Goal: Task Accomplishment & Management: Manage account settings

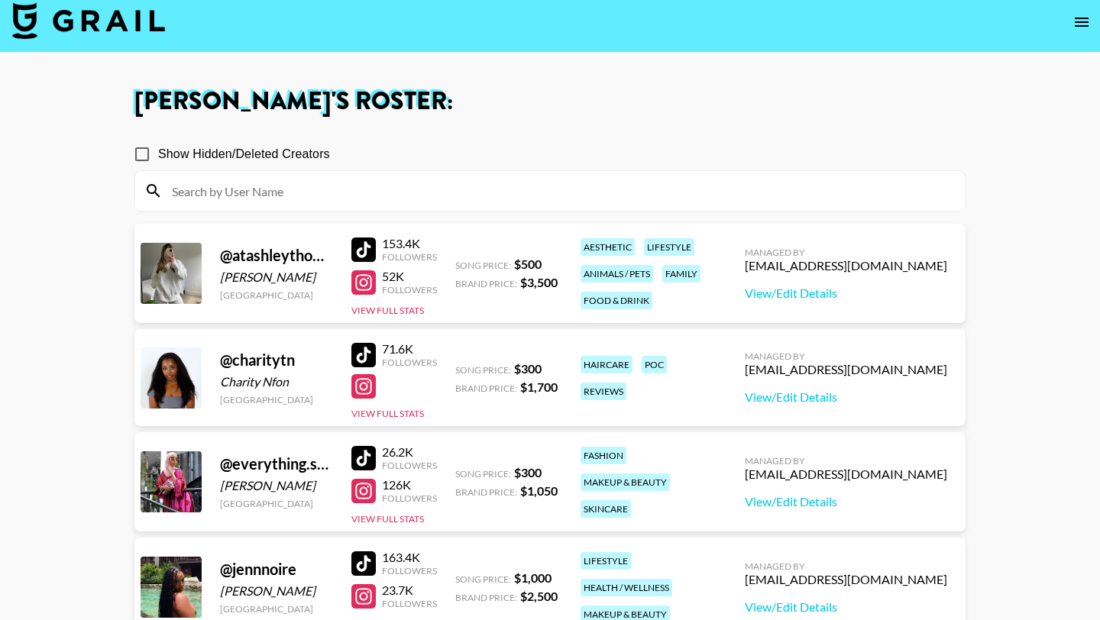
scroll to position [81, 0]
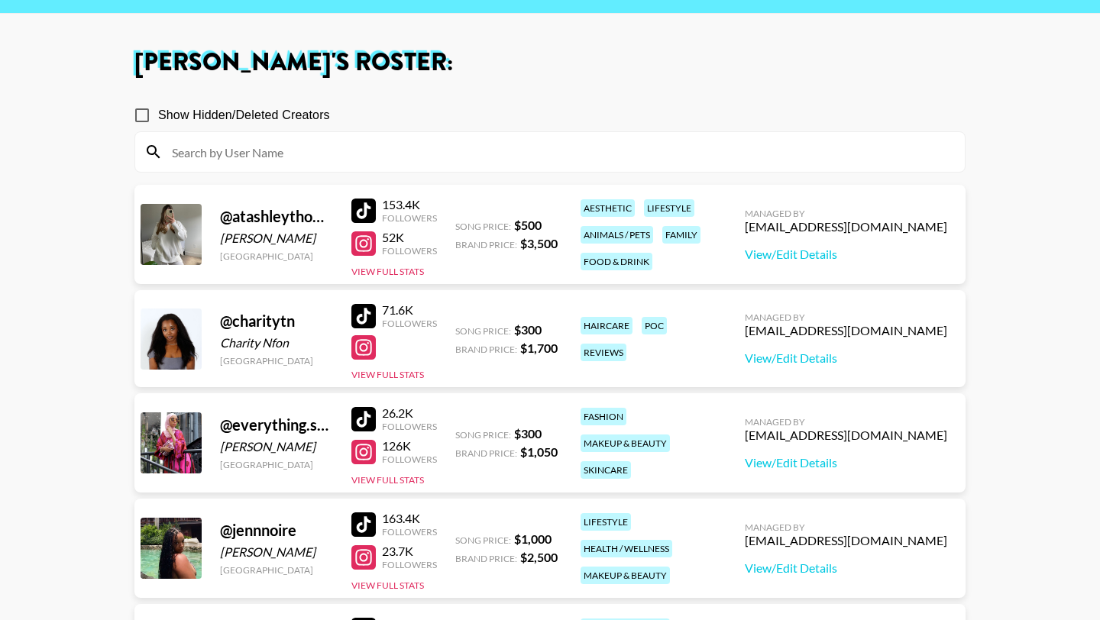
click at [369, 199] on div at bounding box center [363, 211] width 24 height 24
click at [368, 231] on div at bounding box center [363, 243] width 24 height 24
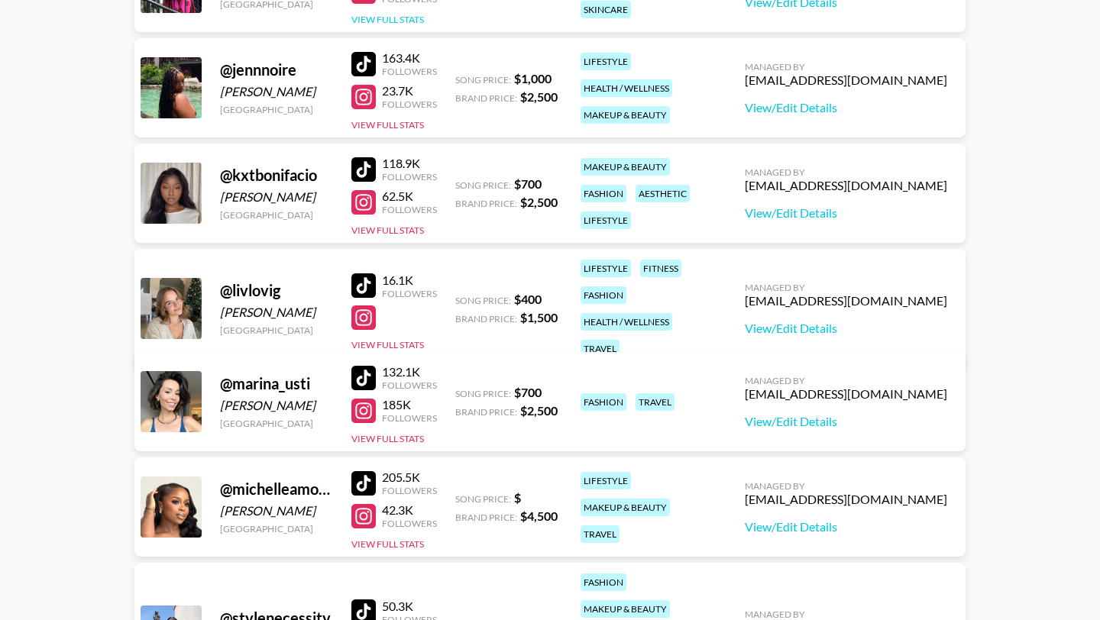
scroll to position [560, 0]
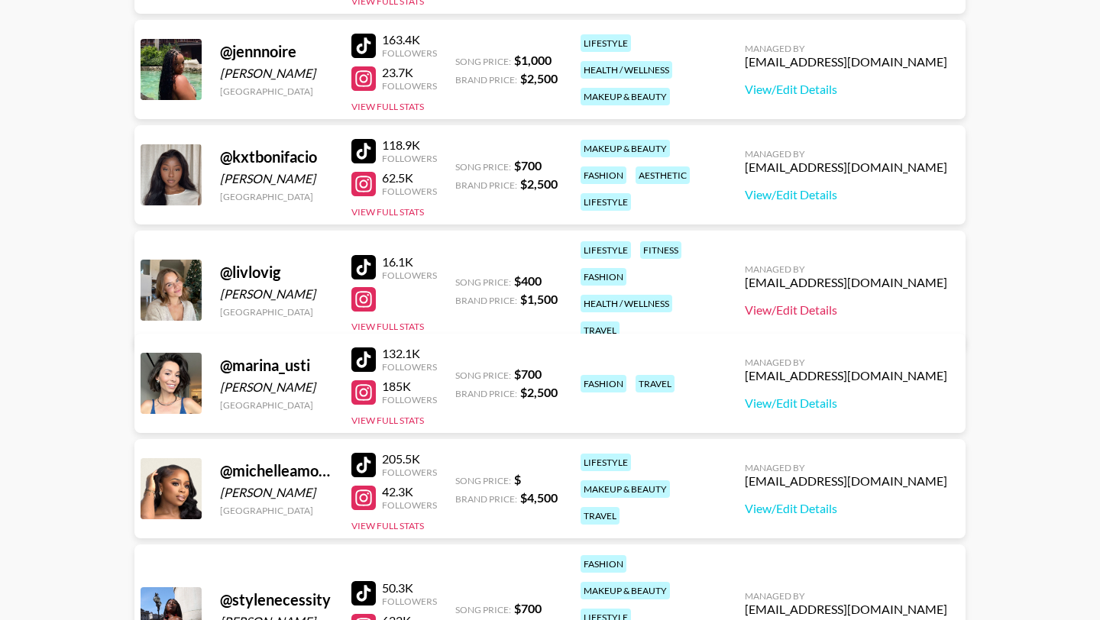
click at [884, 302] on link "View/Edit Details" at bounding box center [846, 309] width 202 height 15
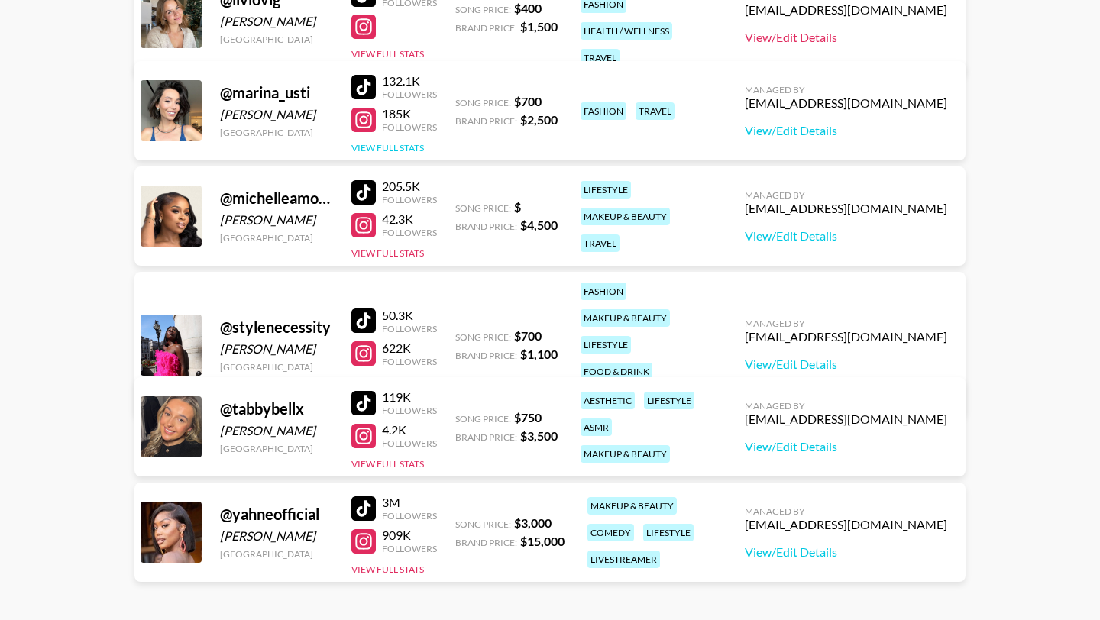
scroll to position [834, 0]
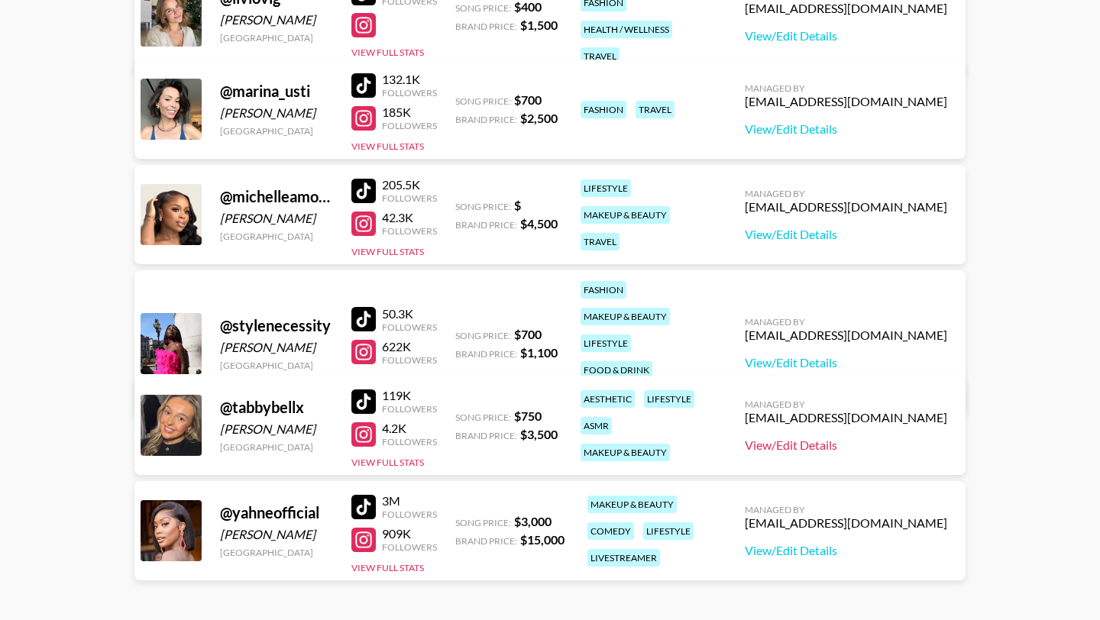
click at [863, 438] on link "View/Edit Details" at bounding box center [846, 445] width 202 height 15
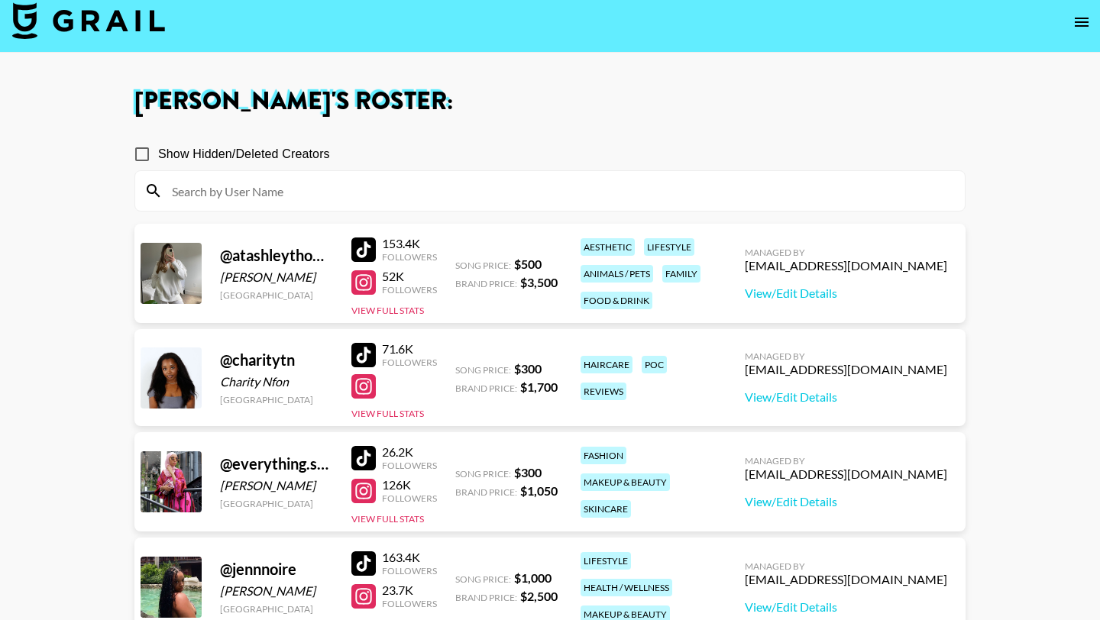
scroll to position [0, 0]
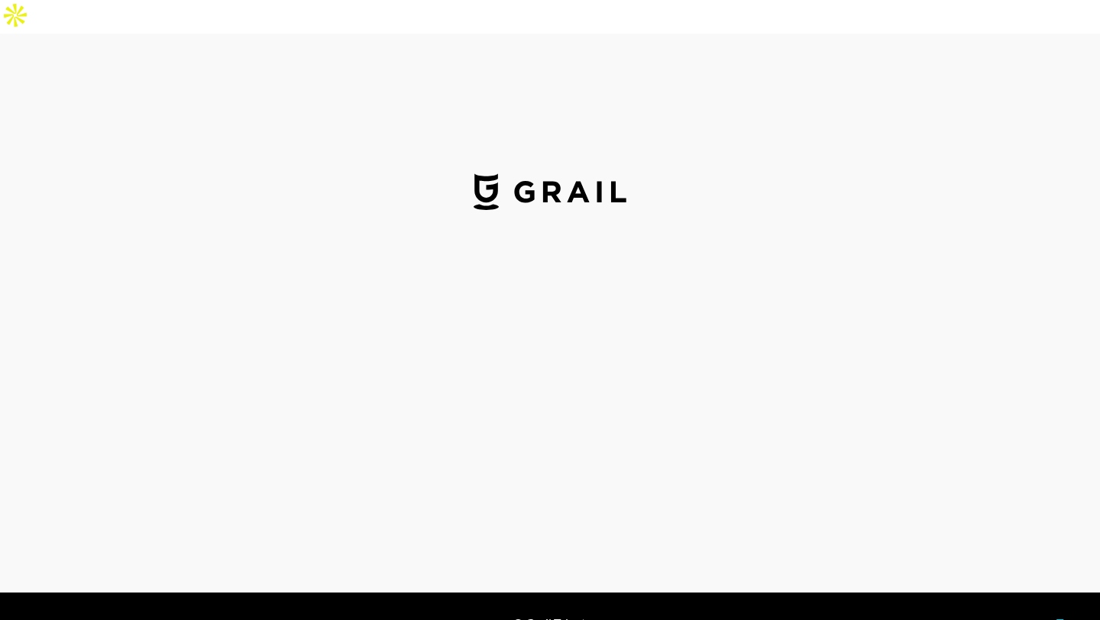
select select "USD"
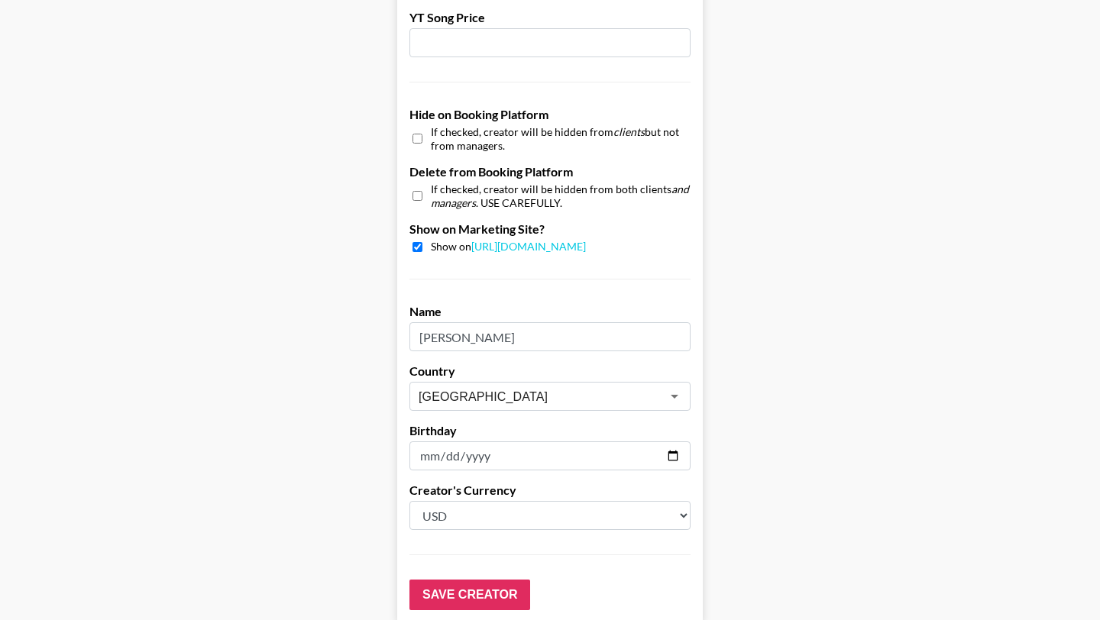
scroll to position [1452, 0]
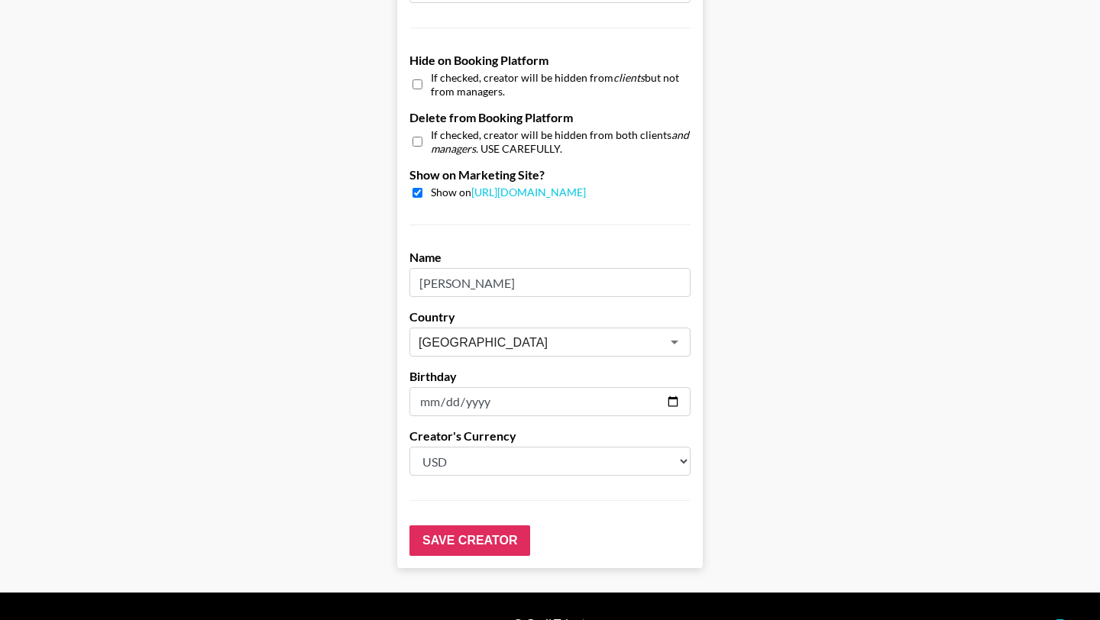
click at [415, 188] on input "checkbox" at bounding box center [417, 193] width 10 height 10
checkbox input "false"
click at [415, 131] on input "checkbox" at bounding box center [417, 142] width 10 height 22
checkbox input "true"
click at [506, 526] on input "Save Creator" at bounding box center [469, 541] width 121 height 31
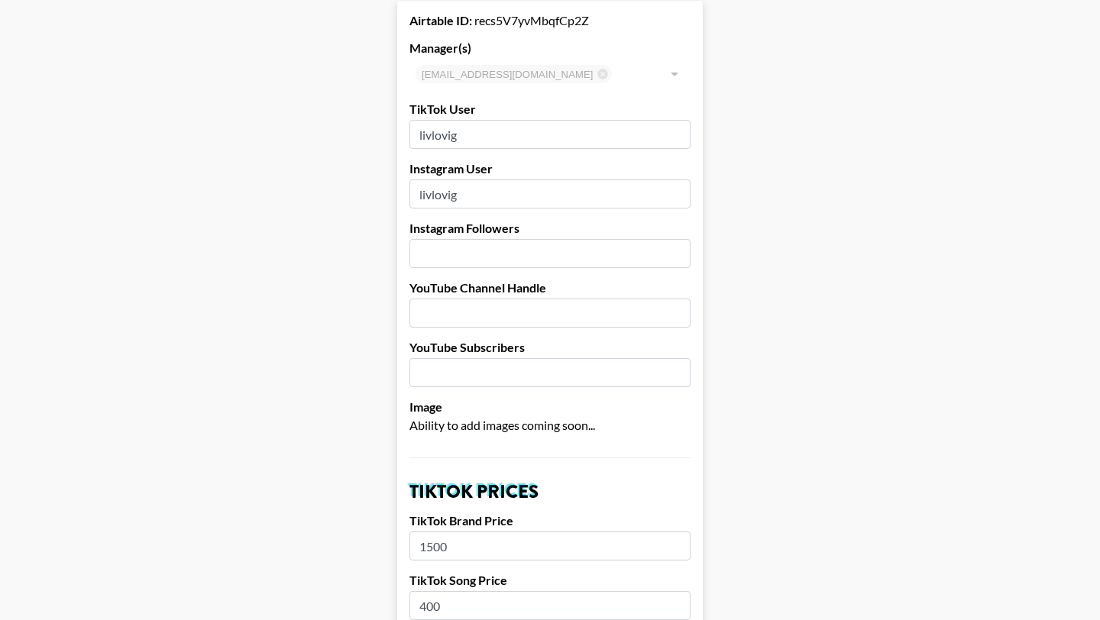
scroll to position [0, 0]
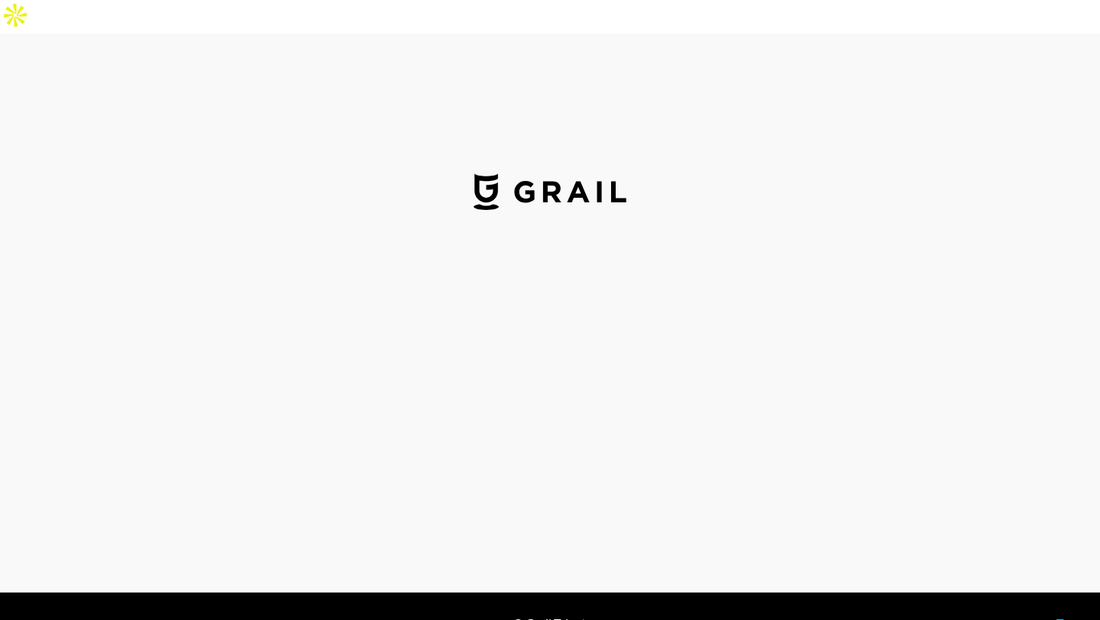
select select "USD"
